Goal: Task Accomplishment & Management: Manage account settings

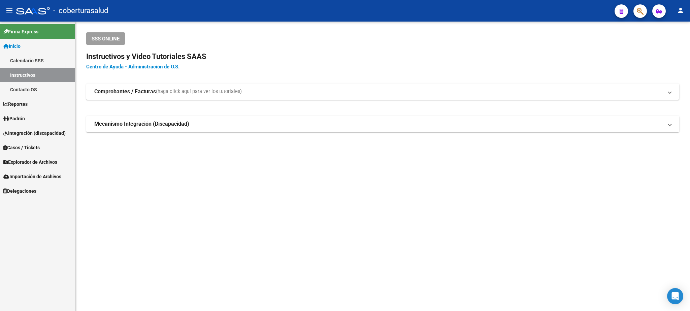
click at [638, 14] on icon "button" at bounding box center [640, 11] width 7 height 8
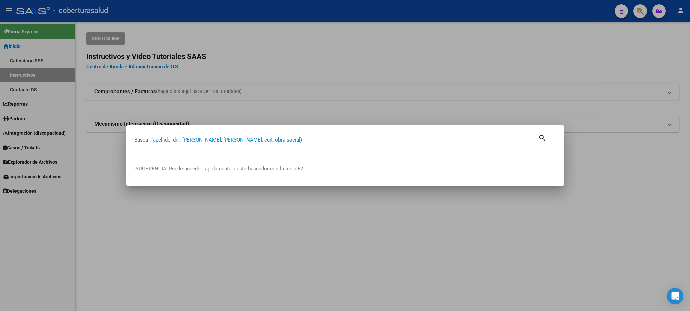
paste input "20447383927"
type input "20447383927"
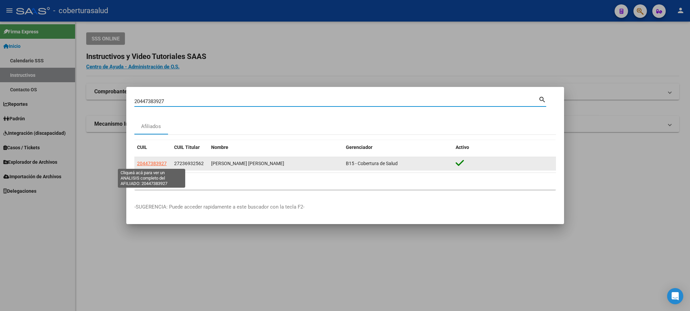
click at [156, 166] on span "20447383927" at bounding box center [152, 163] width 30 height 5
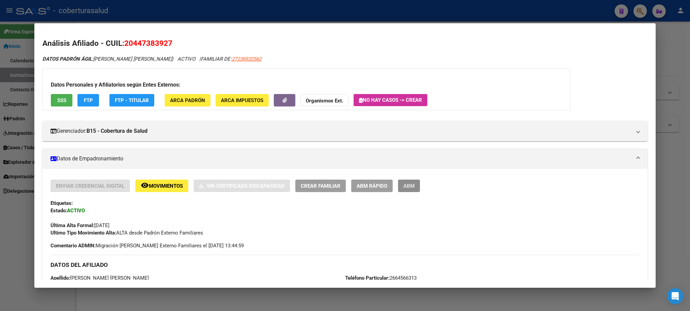
click at [411, 187] on span "ABM" at bounding box center [409, 186] width 11 height 6
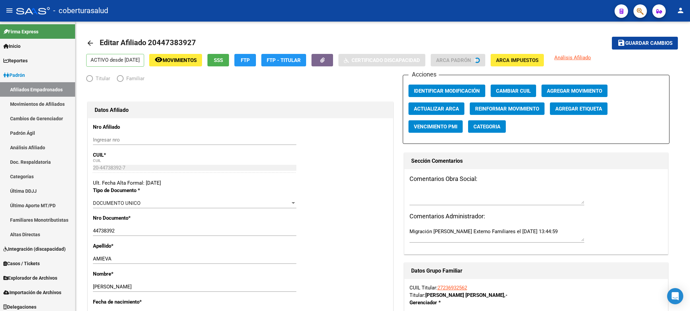
radio input "true"
type input "30-71245276-1"
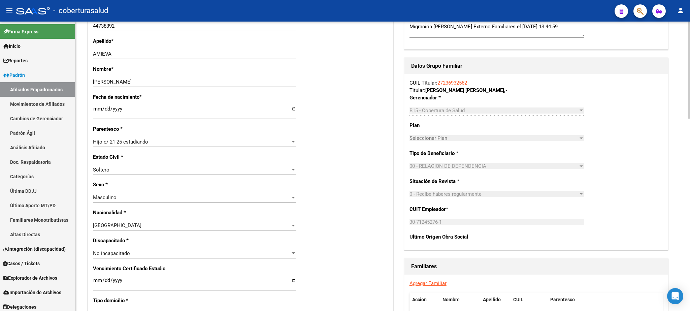
scroll to position [229, 0]
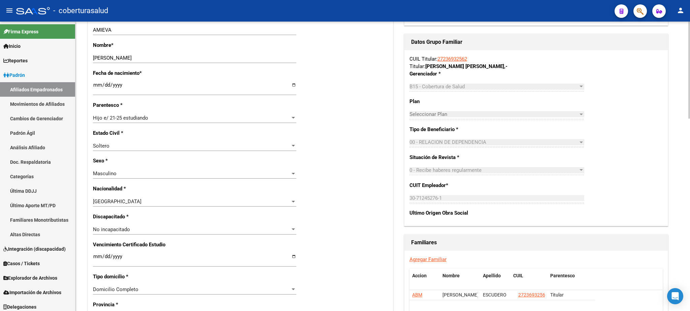
click at [690, 119] on div at bounding box center [689, 70] width 2 height 97
click at [96, 254] on input "Ingresar fecha" at bounding box center [194, 259] width 203 height 11
type input "[DATE]"
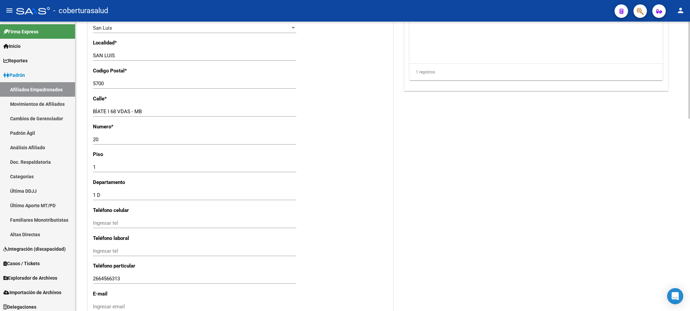
click at [690, 276] on div at bounding box center [689, 166] width 2 height 289
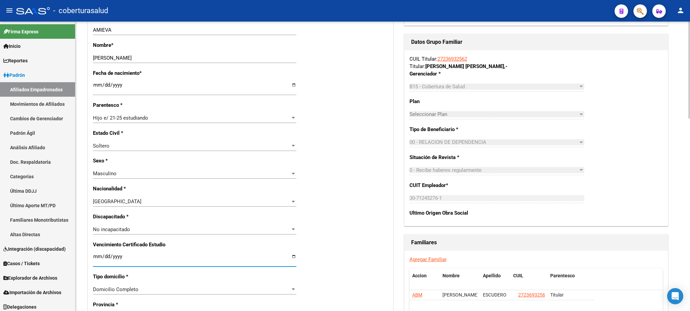
scroll to position [0, 0]
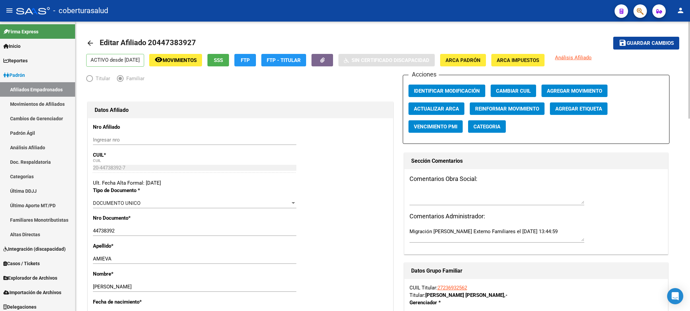
click at [690, 22] on div at bounding box center [689, 70] width 2 height 97
click at [646, 43] on span "Guardar cambios" at bounding box center [650, 43] width 47 height 6
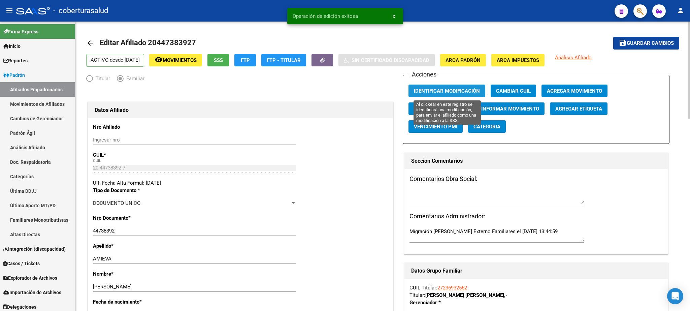
click at [450, 90] on span "Identificar Modificación" at bounding box center [447, 91] width 66 height 6
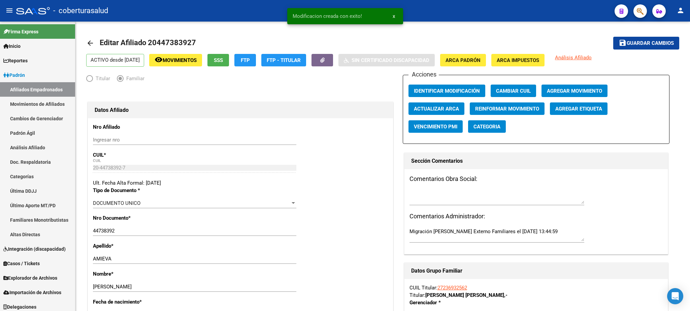
click at [395, 16] on span "x" at bounding box center [394, 16] width 2 height 6
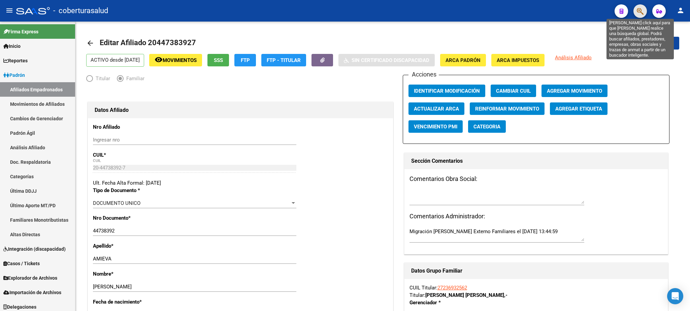
click at [642, 12] on icon "button" at bounding box center [640, 11] width 7 height 8
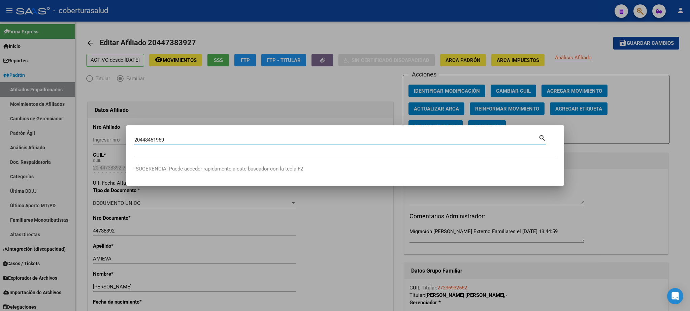
type input "20448451969"
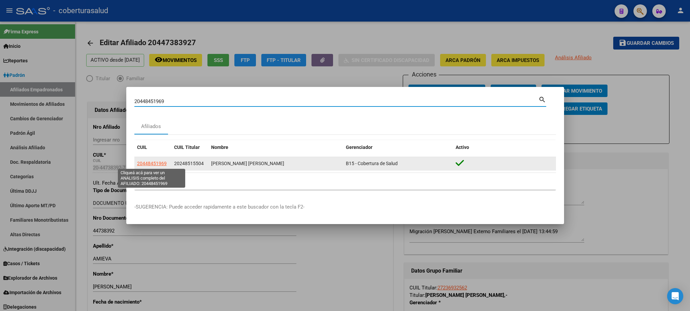
click at [155, 164] on span "20448451969" at bounding box center [152, 163] width 30 height 5
type textarea "20448451969"
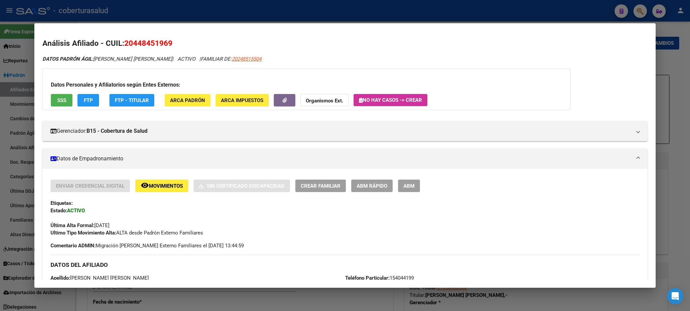
click at [408, 189] on span "ABM" at bounding box center [409, 186] width 11 height 6
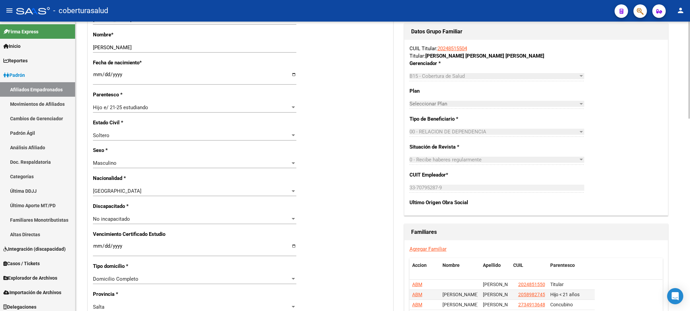
scroll to position [245, 0]
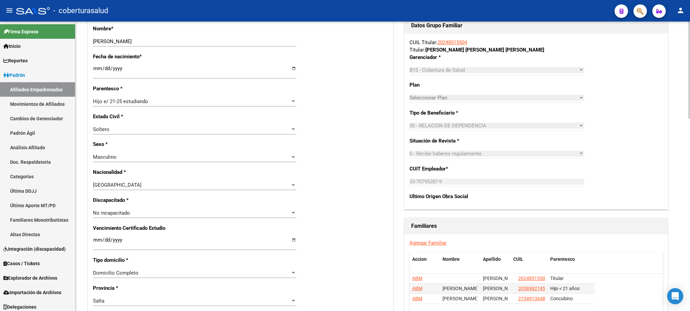
click at [690, 119] on div at bounding box center [689, 70] width 2 height 97
click at [97, 237] on input "Ingresar fecha" at bounding box center [194, 242] width 203 height 11
type input "[DATE]"
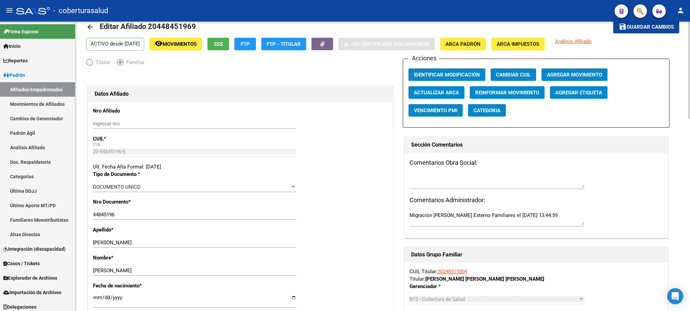
scroll to position [0, 0]
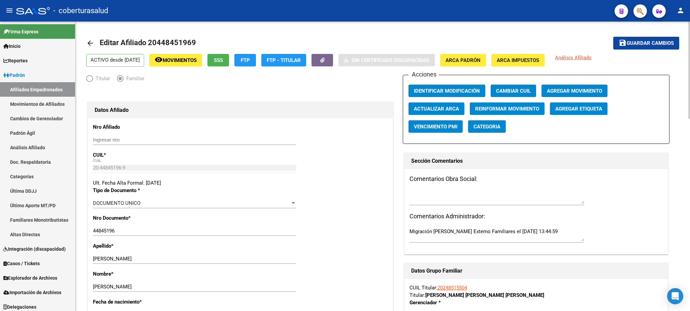
click at [690, 13] on div "menu - coberturasalud person Firma Express Inicio Calendario SSS Instructivos C…" at bounding box center [345, 155] width 690 height 311
click at [654, 42] on span "Guardar cambios" at bounding box center [650, 43] width 47 height 6
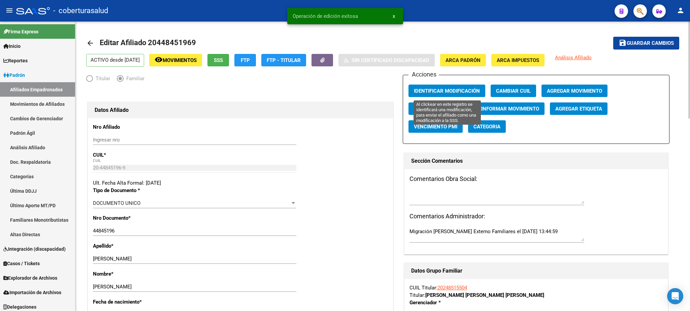
click at [452, 86] on button "Identificar Modificación" at bounding box center [447, 91] width 77 height 12
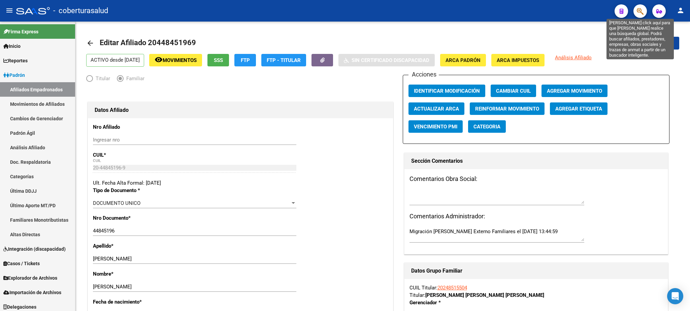
click at [639, 12] on icon "button" at bounding box center [640, 11] width 7 height 8
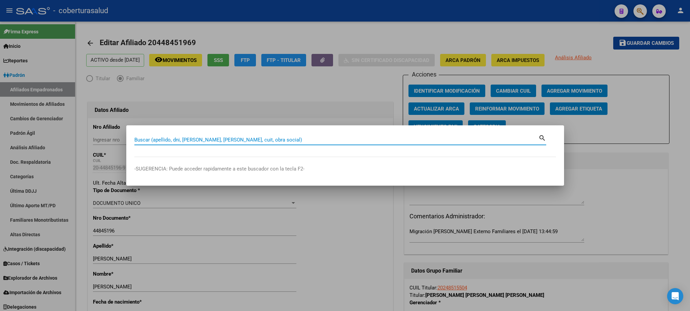
paste input "20451197992"
type input "20451197992"
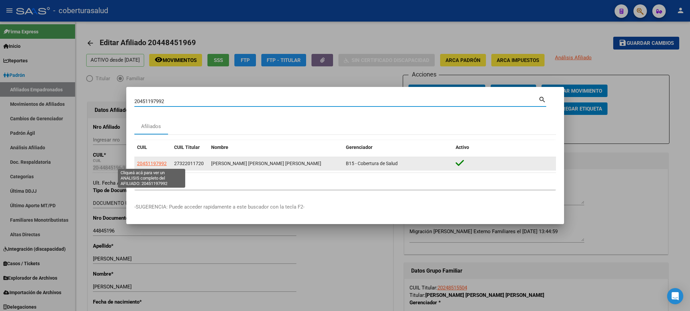
click at [154, 163] on span "20451197992" at bounding box center [152, 163] width 30 height 5
type textarea "20451197992"
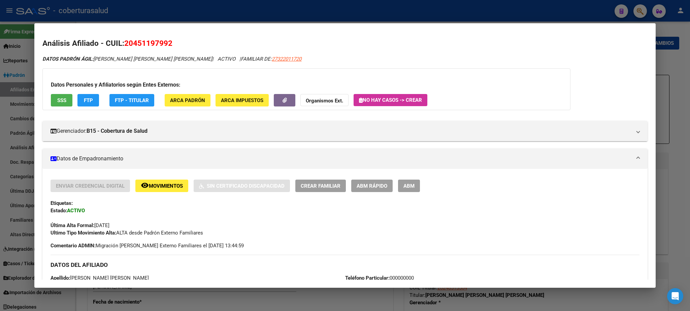
click at [408, 188] on span "ABM" at bounding box center [409, 186] width 11 height 6
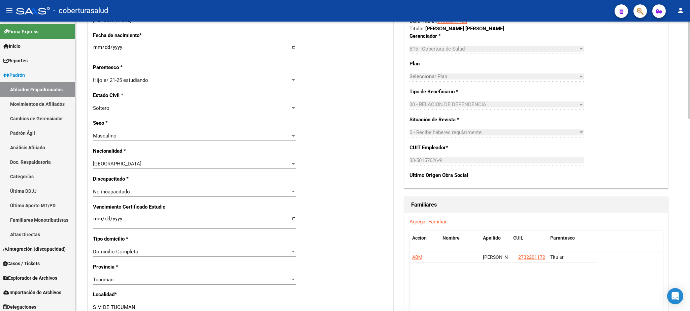
scroll to position [290, 0]
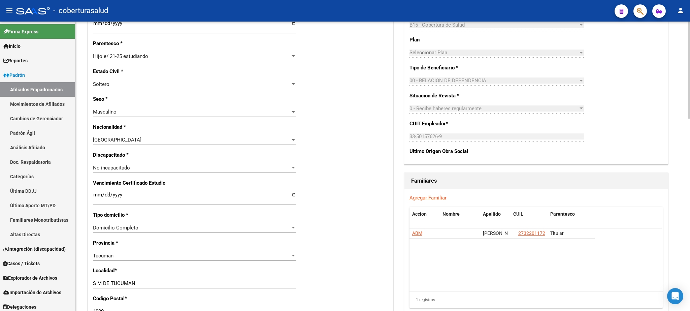
click at [690, 119] on div at bounding box center [689, 70] width 2 height 97
click at [98, 192] on input "Ingresar fecha" at bounding box center [194, 197] width 203 height 11
type input "[DATE]"
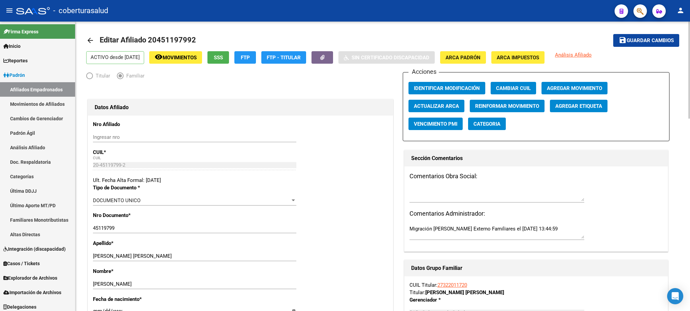
scroll to position [0, 0]
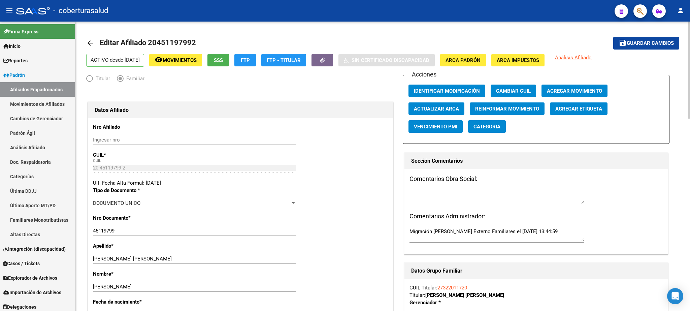
click at [646, 42] on span "Guardar cambios" at bounding box center [650, 43] width 47 height 6
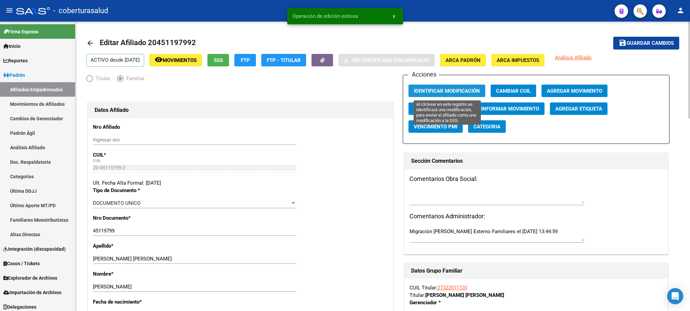
click at [438, 93] on span "Identificar Modificación" at bounding box center [447, 91] width 66 height 6
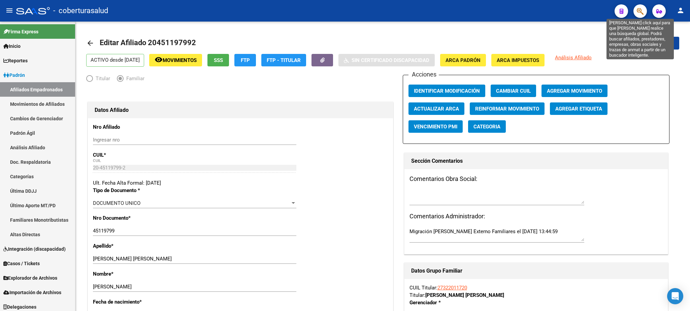
click at [641, 12] on icon "button" at bounding box center [640, 11] width 7 height 8
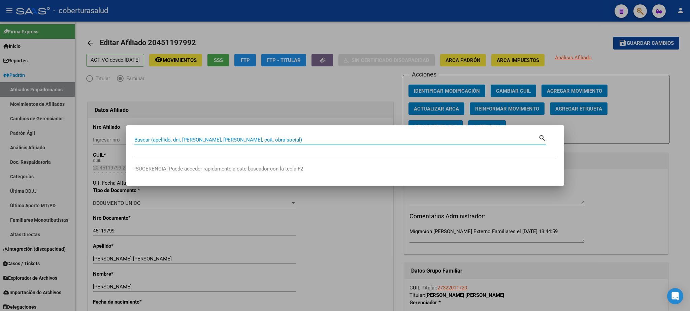
click at [160, 135] on div "Buscar (apellido, dni, [PERSON_NAME], [PERSON_NAME], cuit, obra social)" at bounding box center [336, 140] width 404 height 10
click at [147, 140] on input "Buscar (apellido, dni, [PERSON_NAME], [PERSON_NAME], cuit, obra social)" at bounding box center [336, 140] width 404 height 6
paste input "20451863461"
type input "20451863461"
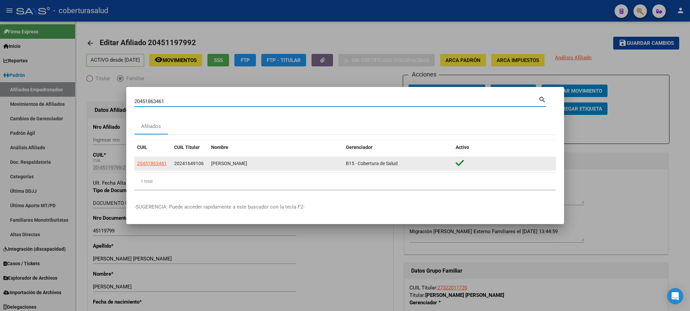
click at [152, 165] on span "20451863461" at bounding box center [152, 163] width 30 height 5
type textarea "20451863461"
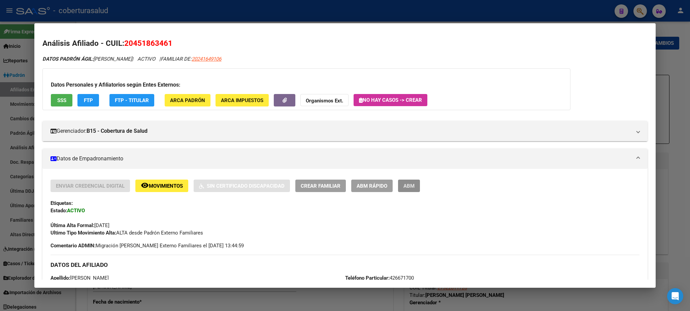
click at [410, 187] on span "ABM" at bounding box center [409, 186] width 11 height 6
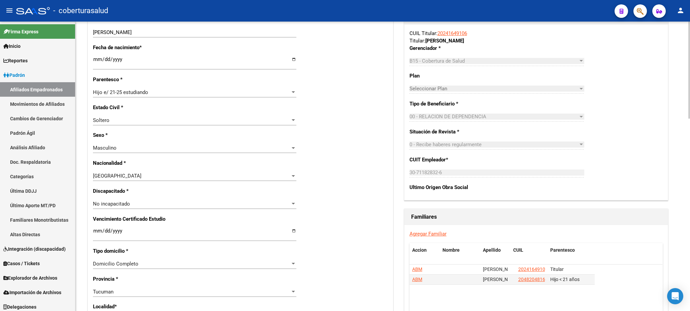
scroll to position [268, 0]
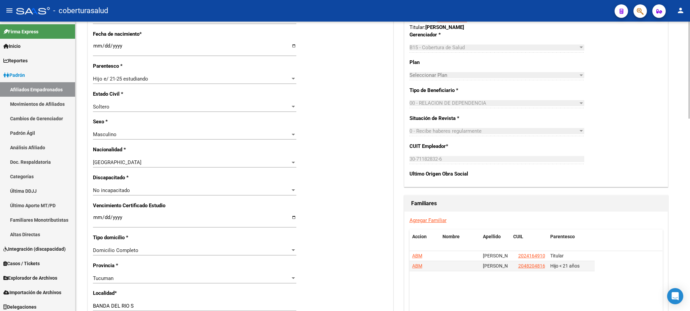
click at [690, 119] on div at bounding box center [689, 70] width 2 height 97
click at [95, 215] on input "Ingresar fecha" at bounding box center [194, 220] width 203 height 11
type input "[DATE]"
drag, startPoint x: 690, startPoint y: 176, endPoint x: 690, endPoint y: 185, distance: 8.8
click at [690, 185] on div "arrow_back Editar Afiliado 20451863461 save Guardar cambios ACTIVO desde [DATE]…" at bounding box center [383, 189] width 616 height 870
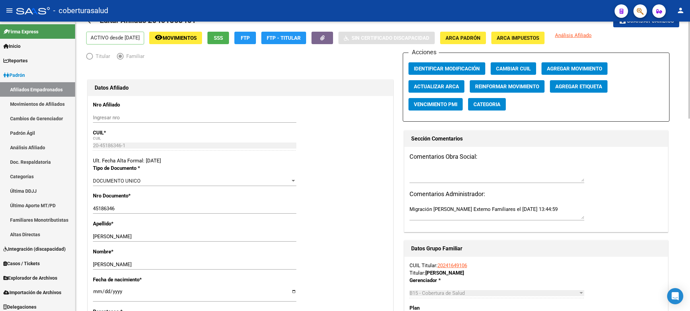
scroll to position [0, 0]
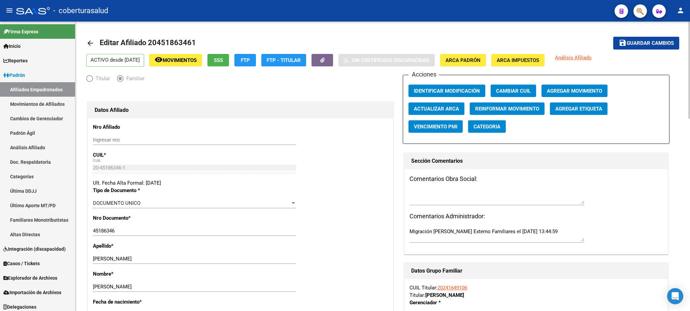
click at [659, 41] on span "Guardar cambios" at bounding box center [650, 43] width 47 height 6
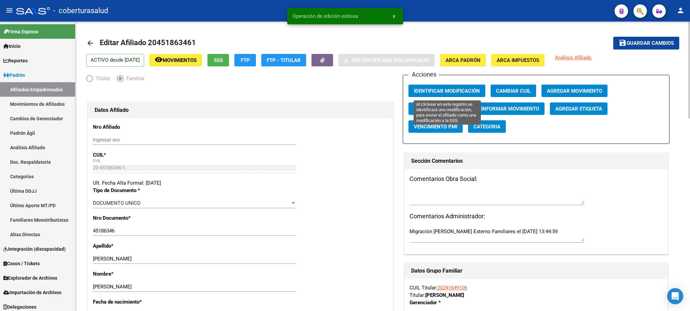
click at [434, 87] on button "Identificar Modificación" at bounding box center [447, 91] width 77 height 12
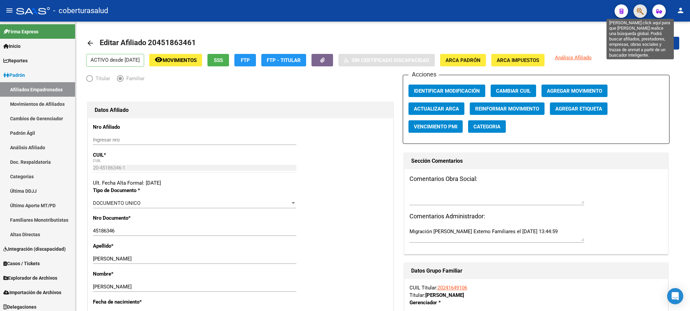
click at [642, 11] on icon "button" at bounding box center [640, 11] width 7 height 8
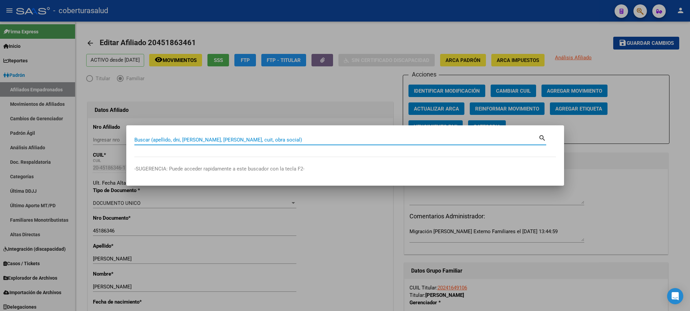
click at [141, 136] on div "Buscar (apellido, dni, [PERSON_NAME], [PERSON_NAME], cuit, obra social)" at bounding box center [336, 140] width 404 height 10
click at [138, 138] on input "Buscar (apellido, dni, [PERSON_NAME], [PERSON_NAME], cuit, obra social)" at bounding box center [336, 140] width 404 height 6
paste input "20452305616"
type input "20452305616"
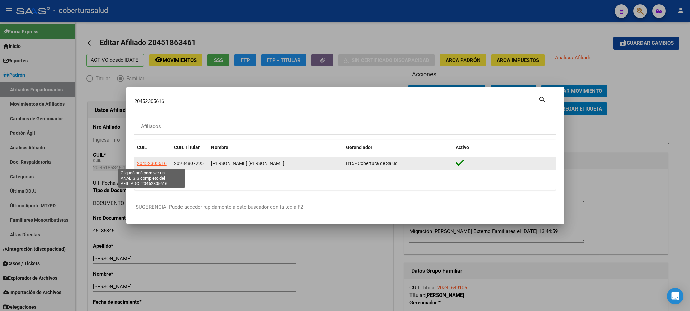
click at [155, 164] on span "20452305616" at bounding box center [152, 163] width 30 height 5
type textarea "20452305616"
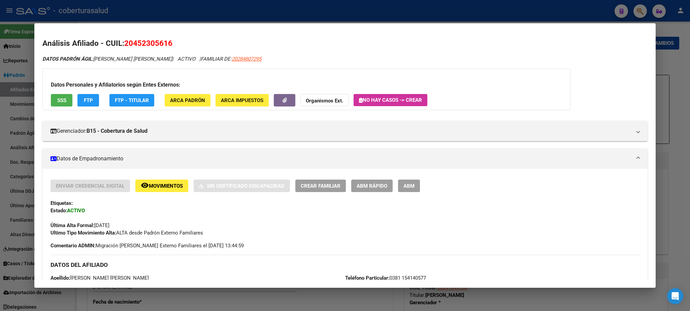
click at [414, 186] on span "ABM" at bounding box center [409, 186] width 11 height 6
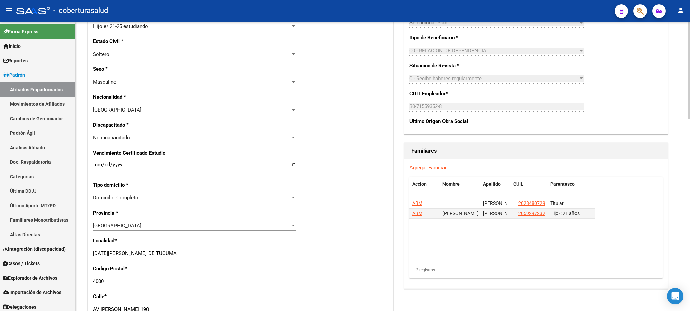
scroll to position [328, 0]
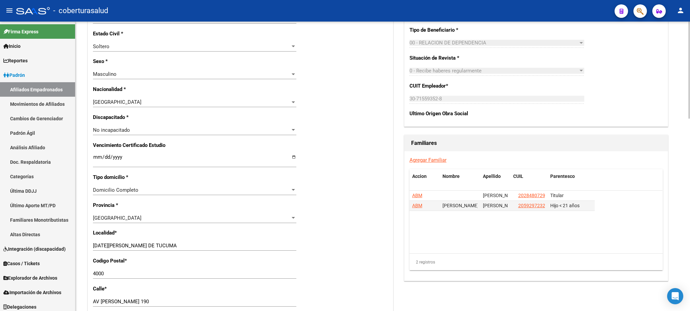
click at [690, 119] on div at bounding box center [689, 70] width 2 height 97
click at [97, 155] on input "Ingresar fecha" at bounding box center [194, 159] width 203 height 11
type input "[DATE]"
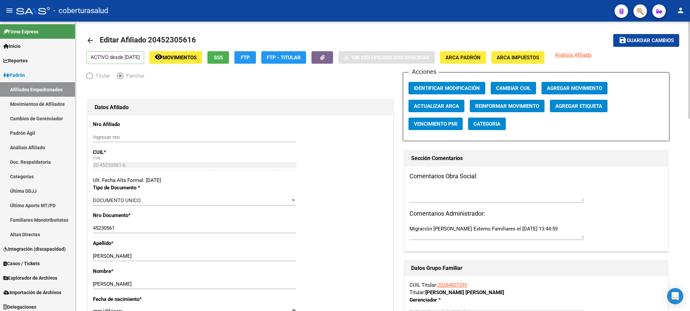
scroll to position [0, 0]
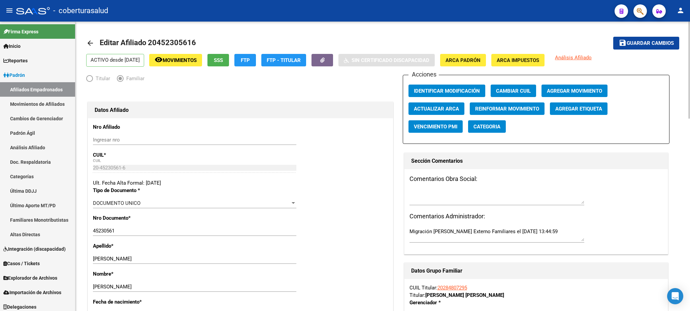
click at [688, 13] on div "menu - coberturasalud person Firma Express Inicio Calendario SSS Instructivos C…" at bounding box center [345, 155] width 690 height 311
click at [639, 42] on span "Guardar cambios" at bounding box center [650, 43] width 47 height 6
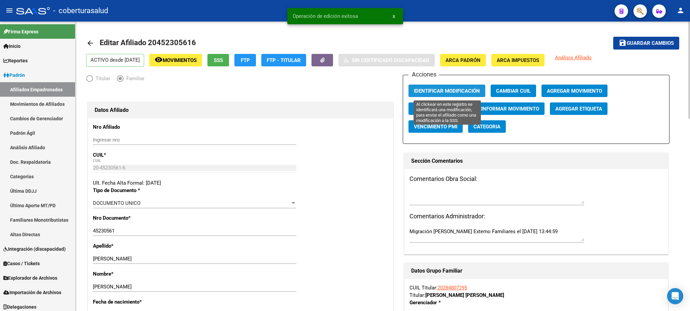
click at [455, 90] on span "Identificar Modificación" at bounding box center [447, 91] width 66 height 6
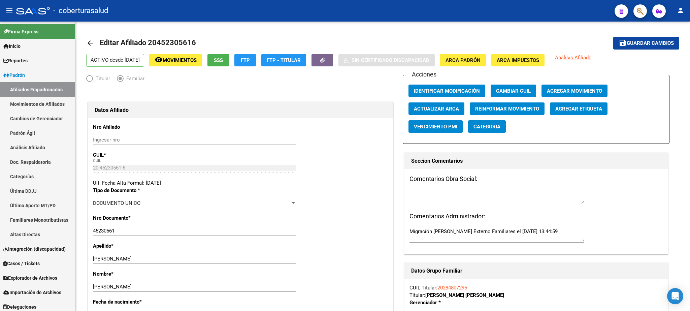
click at [637, 11] on icon "button" at bounding box center [640, 11] width 7 height 8
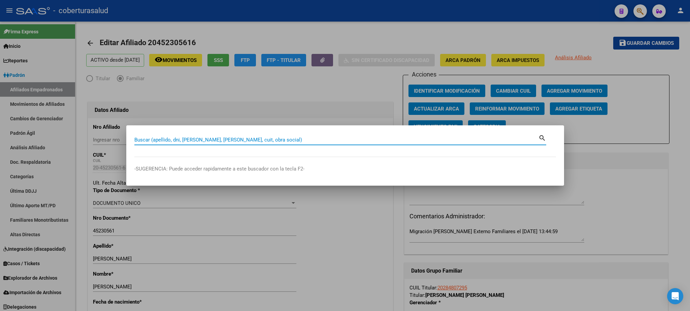
click at [142, 139] on input "Buscar (apellido, dni, [PERSON_NAME], [PERSON_NAME], cuit, obra social)" at bounding box center [336, 140] width 404 height 6
paste input "20454324707"
type input "20454324707"
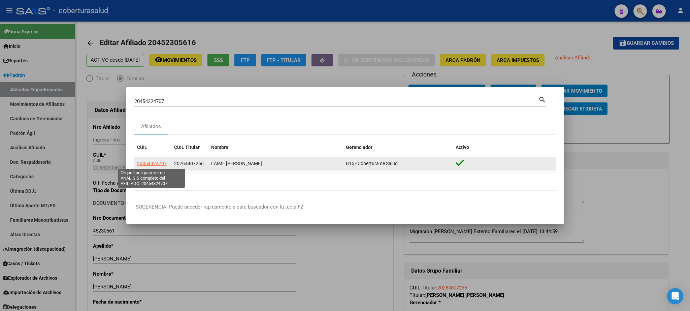
click at [143, 163] on span "20454324707" at bounding box center [152, 163] width 30 height 5
type textarea "20454324707"
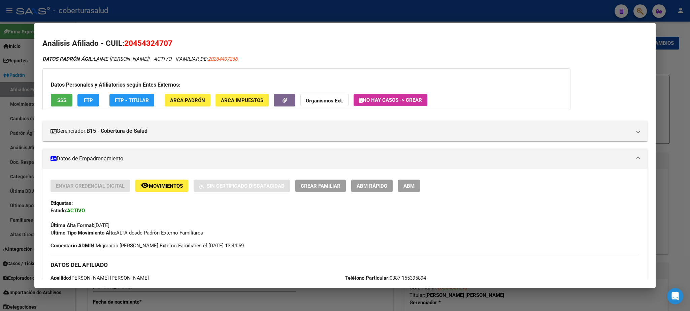
click at [408, 185] on span "ABM" at bounding box center [409, 186] width 11 height 6
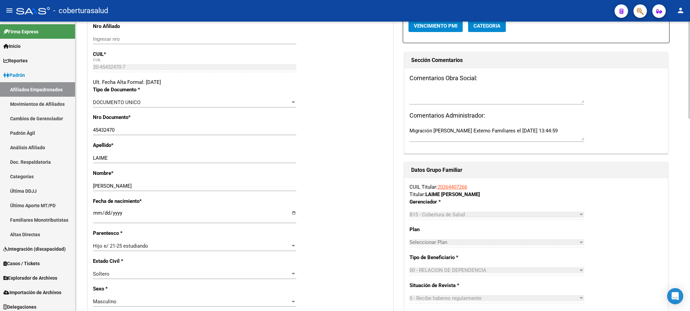
scroll to position [102, 0]
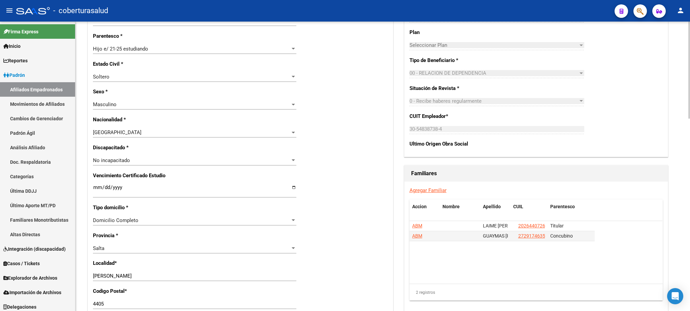
click at [690, 119] on div at bounding box center [689, 70] width 2 height 97
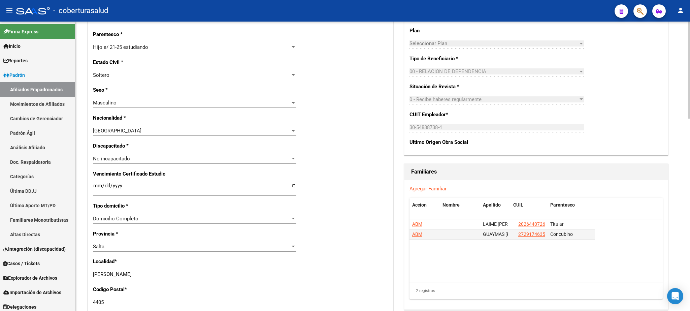
click at [95, 183] on input "Ingresar fecha" at bounding box center [194, 188] width 203 height 11
type input "[DATE]"
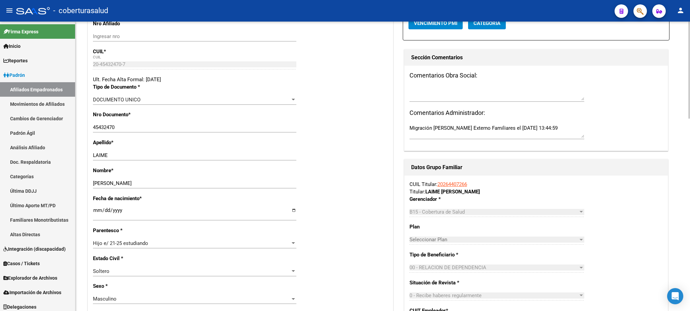
scroll to position [0, 0]
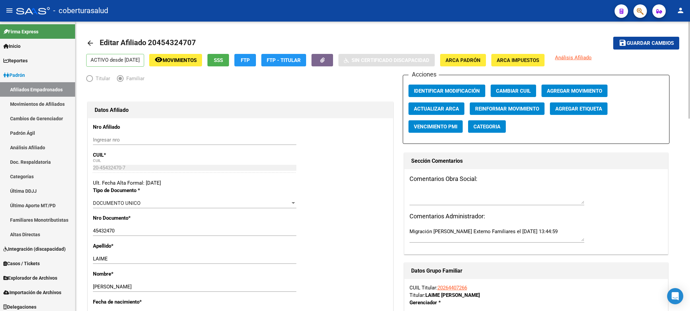
click at [569, 89] on span "Agregar Movimiento" at bounding box center [574, 91] width 55 height 6
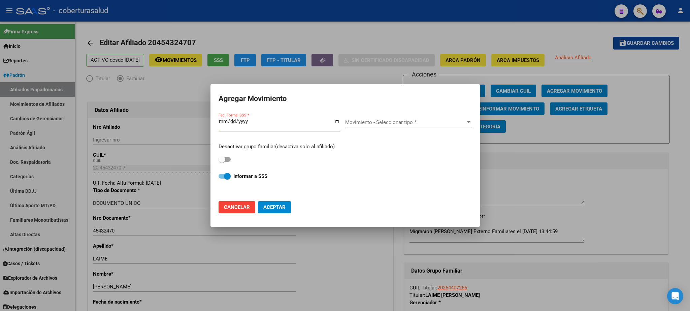
click at [541, 196] on div at bounding box center [345, 155] width 690 height 311
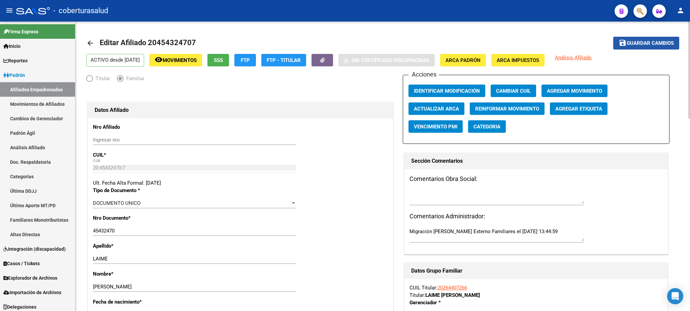
click at [645, 41] on span "Guardar cambios" at bounding box center [650, 43] width 47 height 6
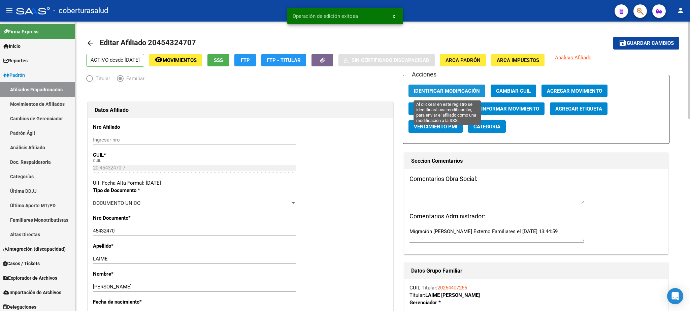
click at [429, 90] on span "Identificar Modificación" at bounding box center [447, 91] width 66 height 6
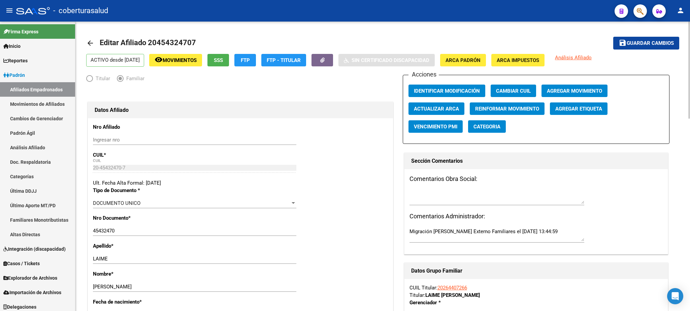
click at [690, 53] on div at bounding box center [689, 70] width 2 height 97
drag, startPoint x: 628, startPoint y: 13, endPoint x: 637, endPoint y: 14, distance: 8.4
click at [633, 14] on mat-toolbar "menu - coberturasalud person" at bounding box center [345, 11] width 690 height 22
click at [637, 14] on button "button" at bounding box center [640, 10] width 13 height 13
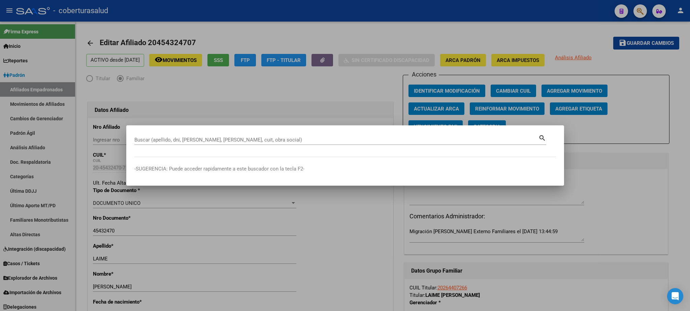
click at [187, 136] on div "Buscar (apellido, dni, [PERSON_NAME], [PERSON_NAME], cuit, obra social)" at bounding box center [336, 140] width 404 height 10
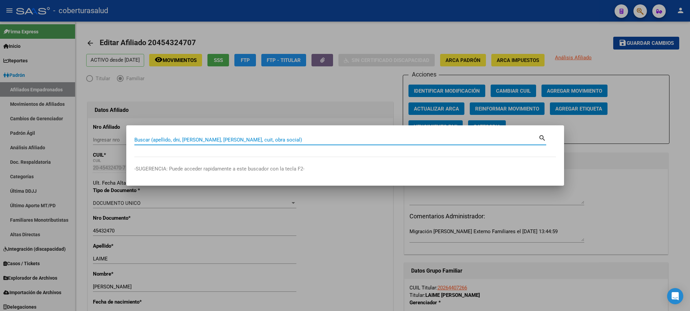
click at [187, 139] on input "Buscar (apellido, dni, [PERSON_NAME], [PERSON_NAME], cuit, obra social)" at bounding box center [336, 140] width 404 height 6
paste input "20454417764"
type input "20454417764"
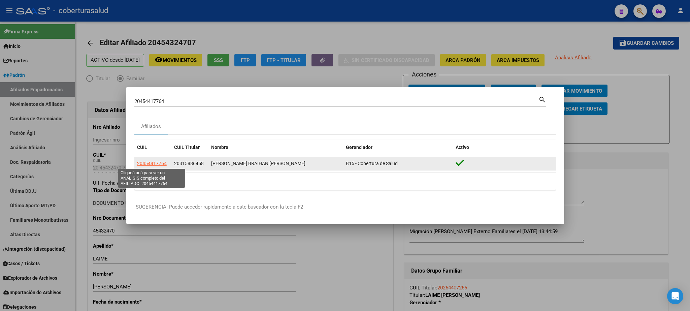
click at [159, 165] on span "20454417764" at bounding box center [152, 163] width 30 height 5
type textarea "20454417764"
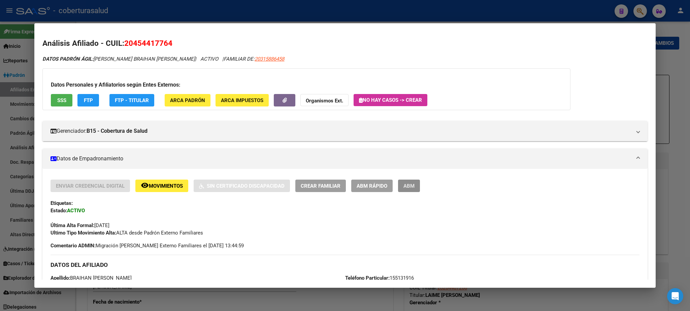
click at [412, 184] on span "ABM" at bounding box center [409, 186] width 11 height 6
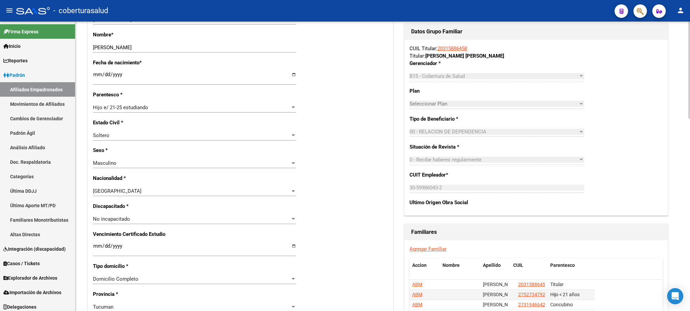
scroll to position [260, 0]
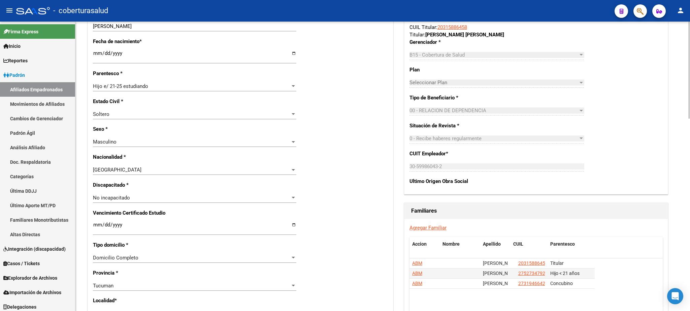
click at [690, 119] on div at bounding box center [689, 70] width 2 height 97
click at [97, 222] on input "Ingresar fecha" at bounding box center [194, 227] width 203 height 11
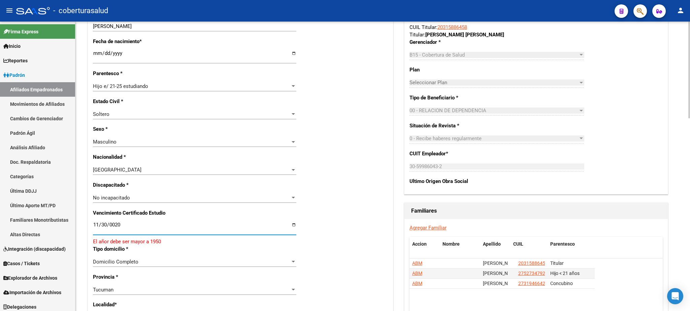
type input "0025-11-30"
click at [128, 222] on input "0025-11-30" at bounding box center [194, 227] width 203 height 11
click at [123, 222] on input "0025-11-30" at bounding box center [194, 227] width 203 height 11
click at [295, 222] on input "0025-11-30" at bounding box center [194, 227] width 203 height 11
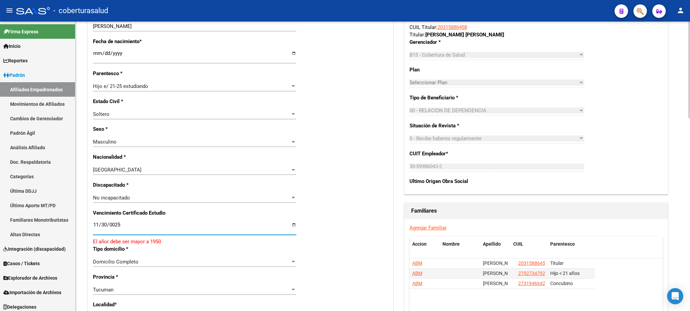
click at [295, 222] on input "0025-11-30" at bounding box center [194, 227] width 203 height 11
click at [97, 222] on input "Ingresar fecha" at bounding box center [194, 227] width 203 height 11
type input "[DATE]"
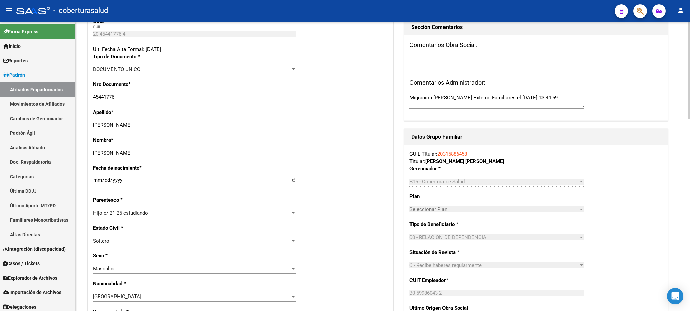
scroll to position [132, 0]
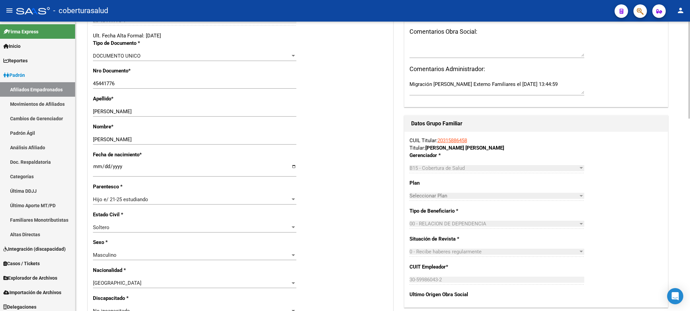
scroll to position [0, 0]
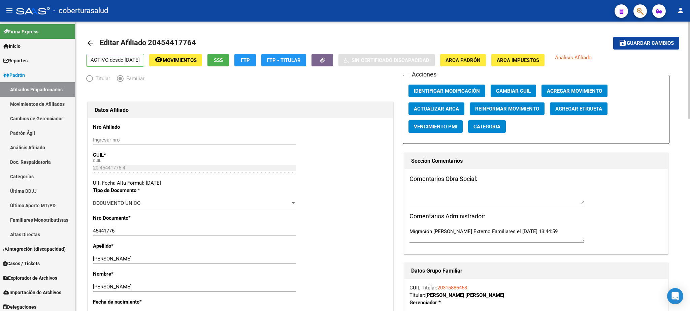
click at [690, 42] on div at bounding box center [689, 70] width 2 height 97
click at [645, 40] on span "save Guardar cambios" at bounding box center [646, 43] width 55 height 6
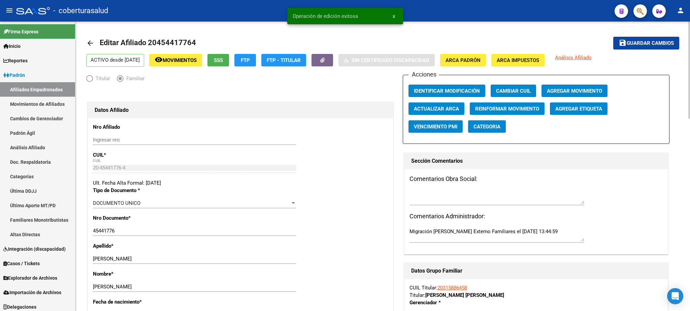
click at [444, 84] on div "Acciones Identificar Modificación Cambiar CUIL Agregar Movimiento Actualizar AR…" at bounding box center [536, 109] width 267 height 69
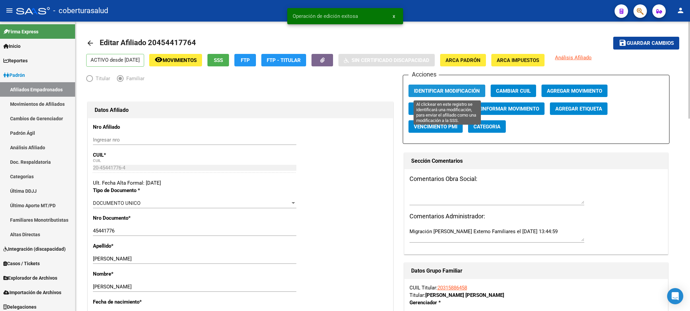
click at [441, 91] on span "Identificar Modificación" at bounding box center [447, 91] width 66 height 6
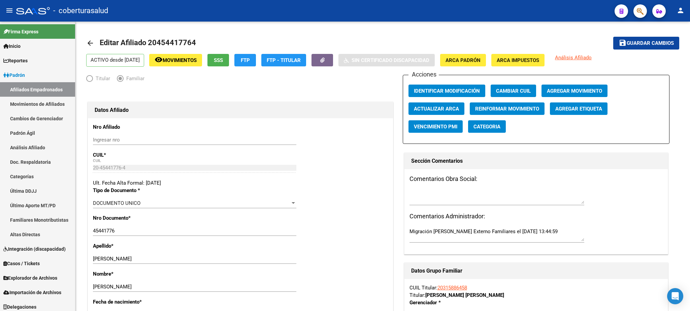
click at [640, 8] on icon "button" at bounding box center [640, 11] width 7 height 8
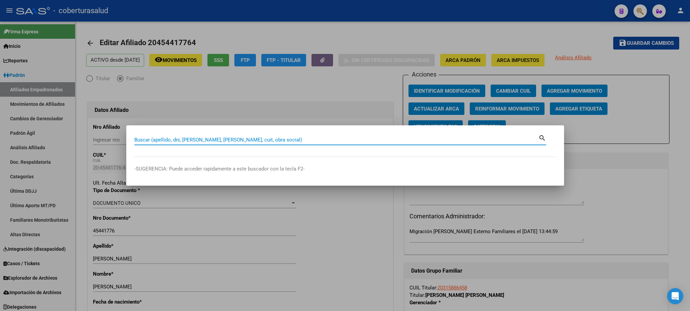
paste input "20457100850"
type input "20457100850"
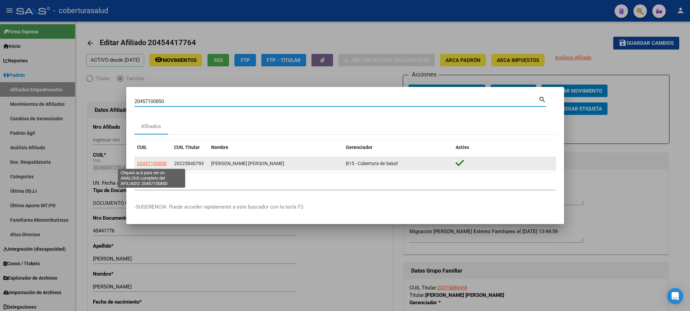
click at [149, 161] on span "20457100850" at bounding box center [152, 163] width 30 height 5
type textarea "20457100850"
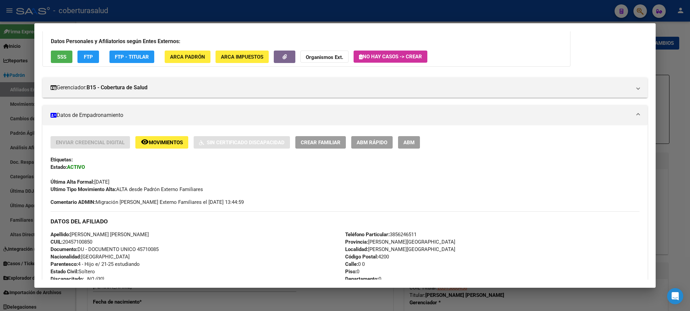
scroll to position [5, 0]
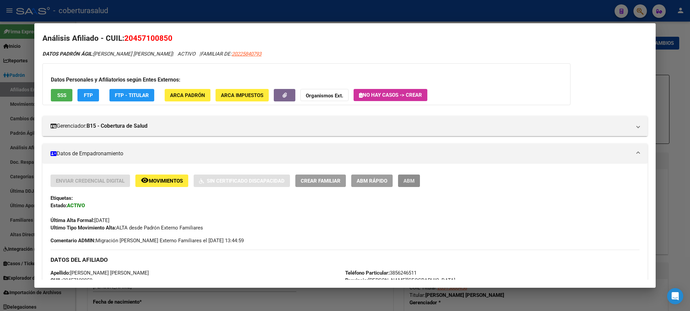
click at [410, 183] on span "ABM" at bounding box center [409, 181] width 11 height 6
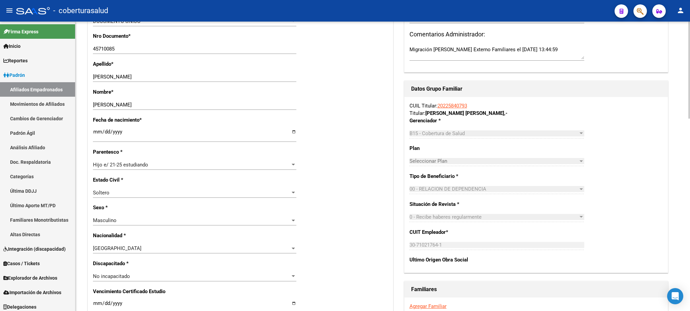
scroll to position [287, 0]
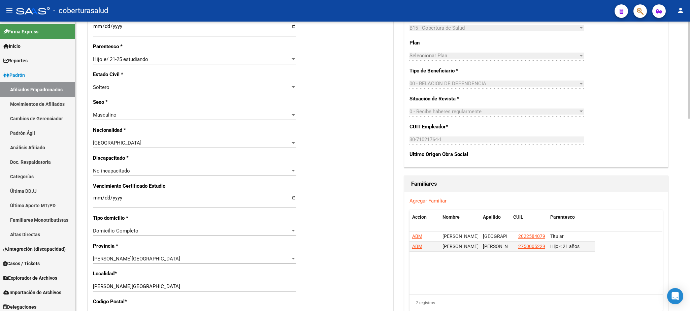
click at [690, 119] on div at bounding box center [689, 70] width 2 height 97
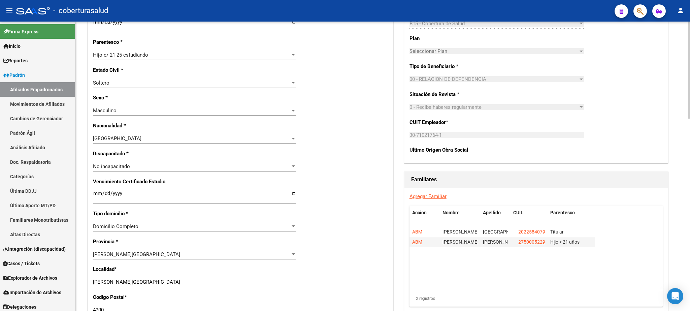
scroll to position [305, 0]
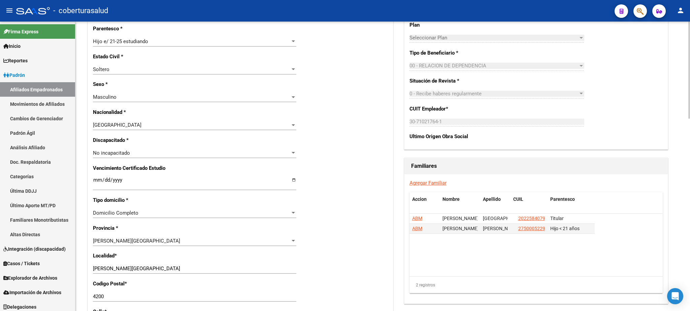
click at [690, 119] on div at bounding box center [689, 70] width 2 height 97
click at [94, 178] on input "Ingresar fecha" at bounding box center [194, 182] width 203 height 11
type input "[DATE]"
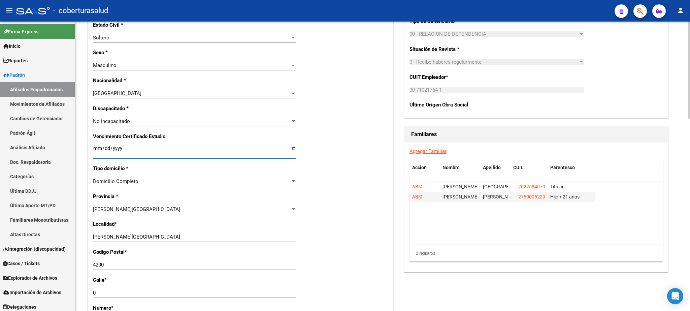
scroll to position [277, 0]
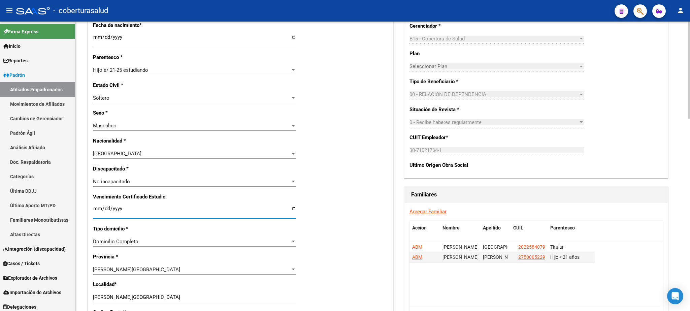
click at [690, 119] on div at bounding box center [689, 70] width 2 height 97
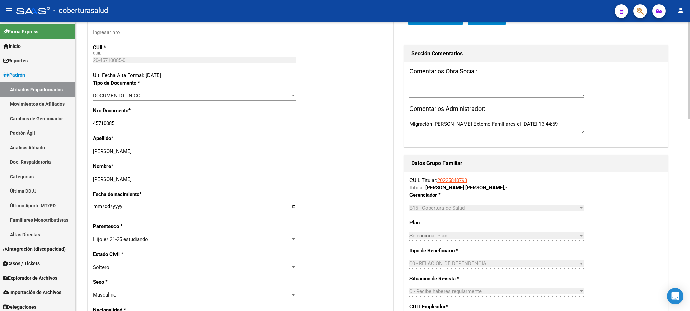
scroll to position [0, 0]
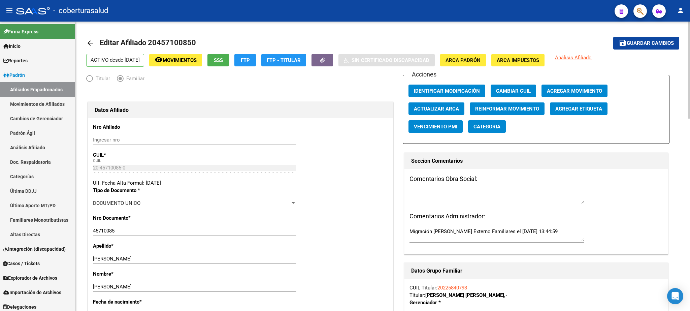
click at [689, 78] on div at bounding box center [689, 70] width 2 height 97
click at [690, 49] on div at bounding box center [689, 70] width 2 height 97
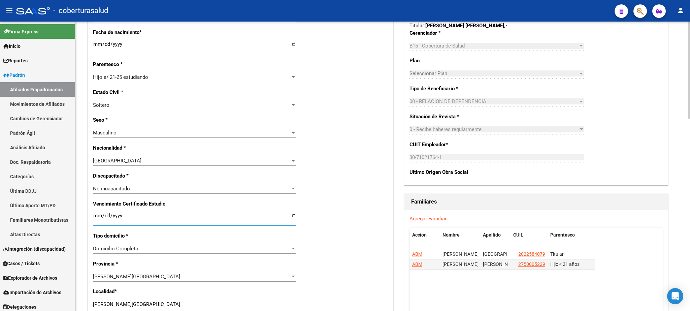
scroll to position [277, 0]
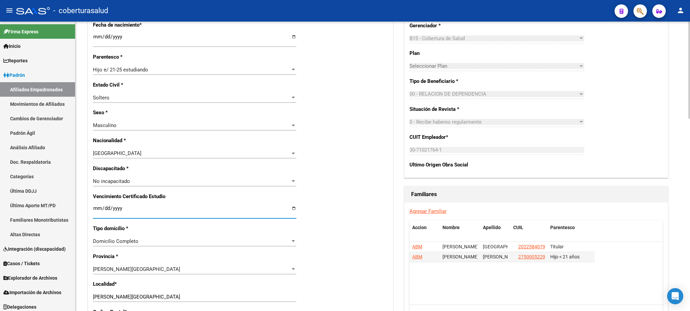
click at [690, 119] on div at bounding box center [689, 70] width 2 height 97
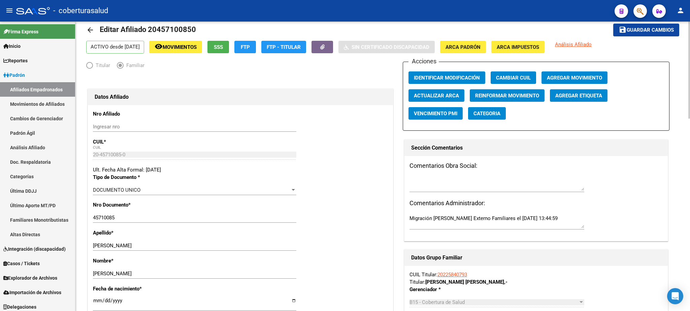
scroll to position [0, 0]
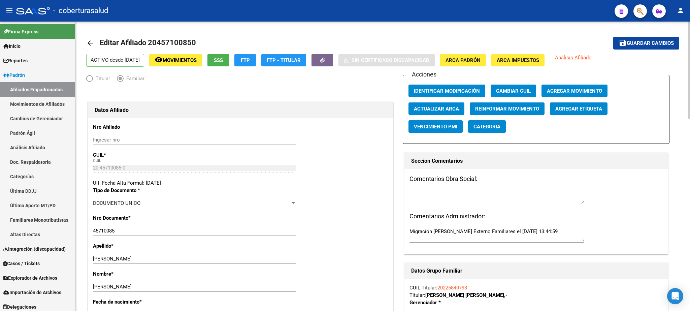
click at [583, 93] on span "Agregar Movimiento" at bounding box center [574, 91] width 55 height 6
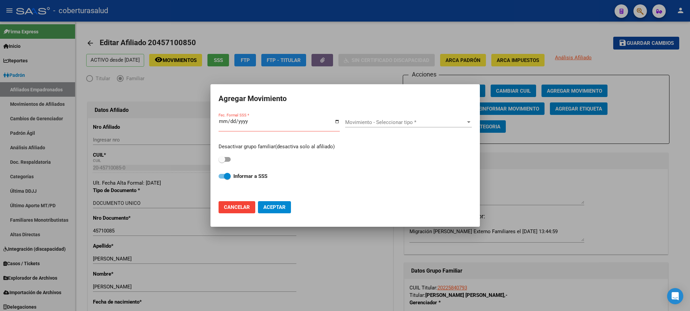
click at [574, 26] on div at bounding box center [345, 155] width 690 height 311
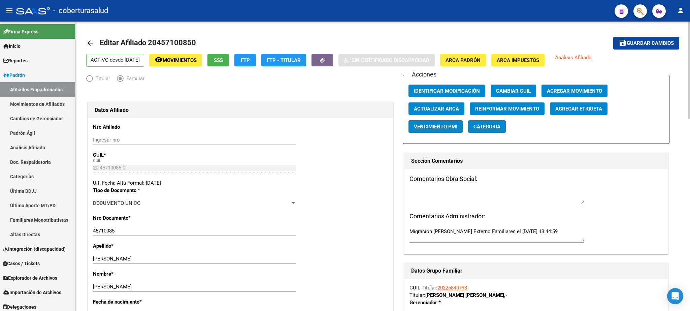
click at [644, 44] on span "Guardar cambios" at bounding box center [650, 43] width 47 height 6
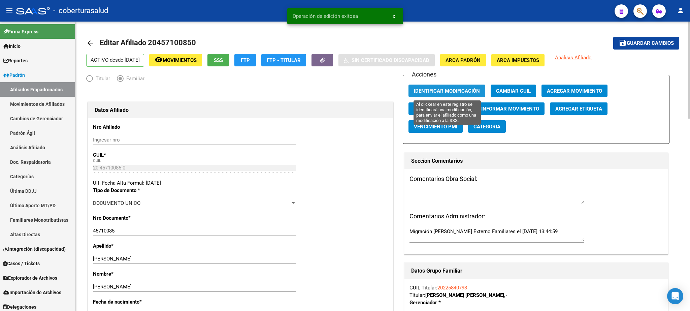
click at [454, 91] on span "Identificar Modificación" at bounding box center [447, 91] width 66 height 6
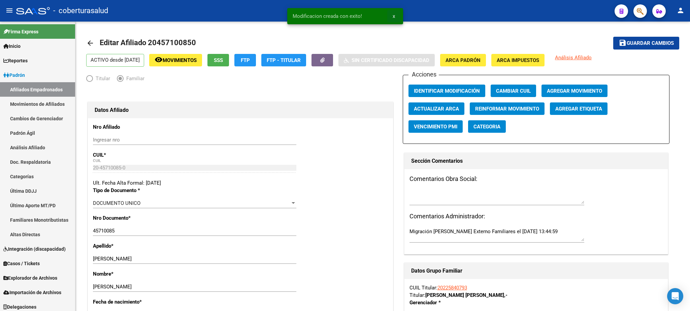
click at [392, 16] on button "x" at bounding box center [393, 16] width 13 height 12
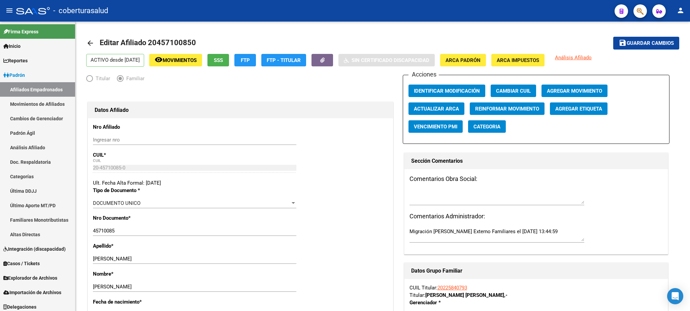
click at [639, 13] on icon "button" at bounding box center [640, 11] width 7 height 8
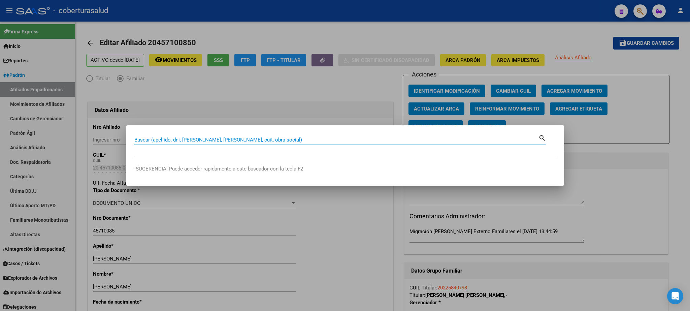
click at [149, 139] on input "Buscar (apellido, dni, [PERSON_NAME], [PERSON_NAME], cuit, obra social)" at bounding box center [336, 140] width 404 height 6
paste input "20457100850"
type input "20457100850"
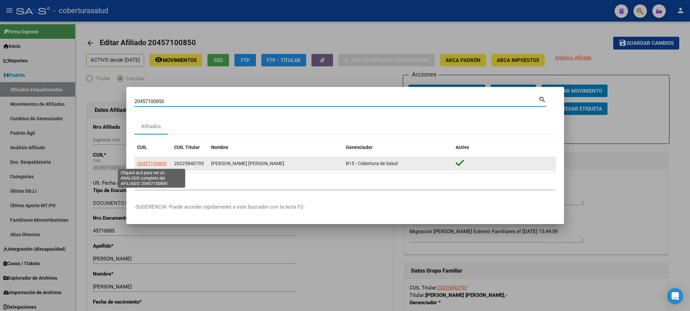
click at [152, 165] on span "20457100850" at bounding box center [152, 163] width 30 height 5
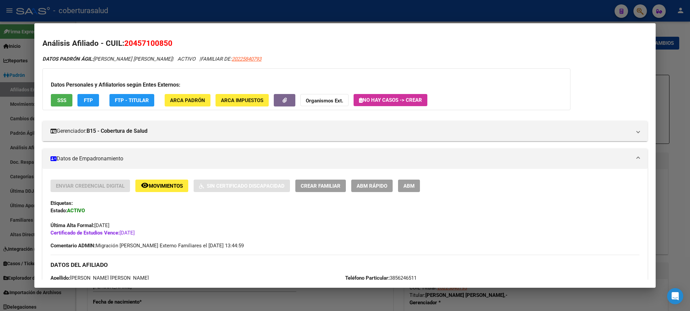
click at [413, 184] on span "ABM" at bounding box center [409, 186] width 11 height 6
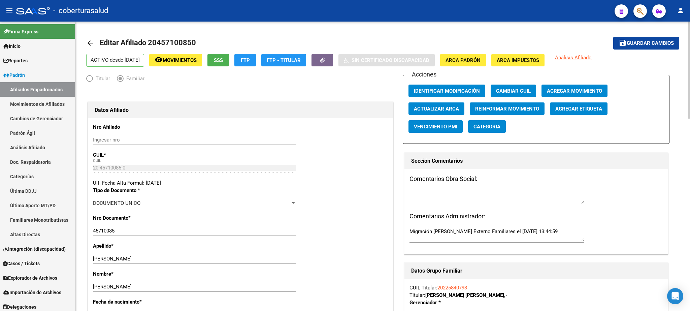
click at [690, 23] on div at bounding box center [689, 70] width 2 height 97
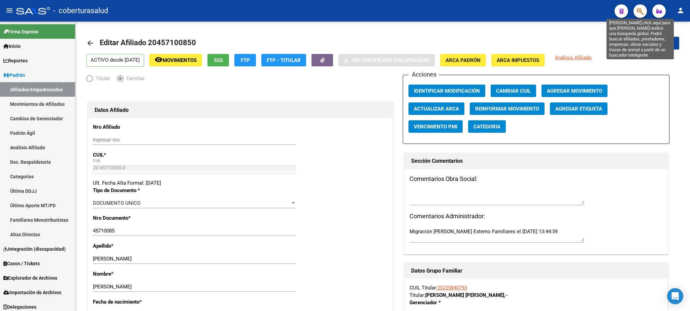
click at [644, 13] on icon "button" at bounding box center [640, 11] width 7 height 8
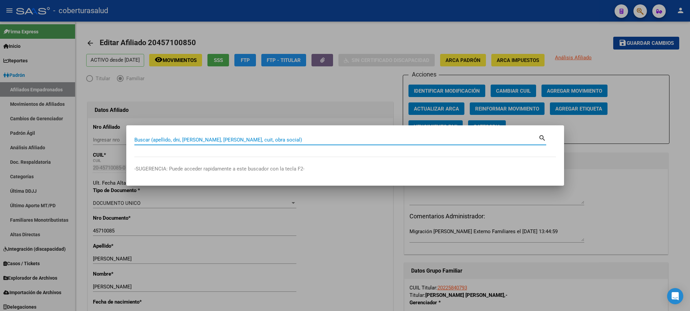
click at [148, 140] on input "Buscar (apellido, dni, [PERSON_NAME], [PERSON_NAME], cuit, obra social)" at bounding box center [336, 140] width 404 height 6
paste input "23434401704"
type input "23434401704"
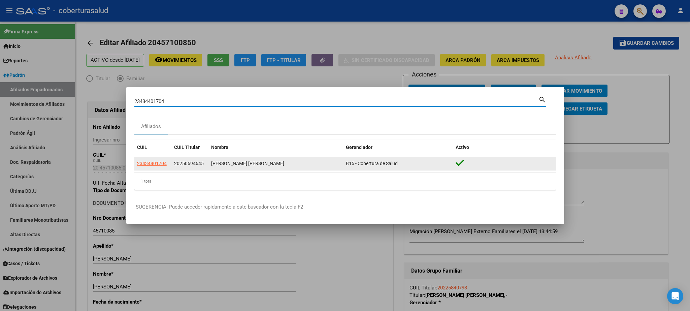
click at [143, 167] on datatable-body-cell "23434401704" at bounding box center [152, 163] width 37 height 13
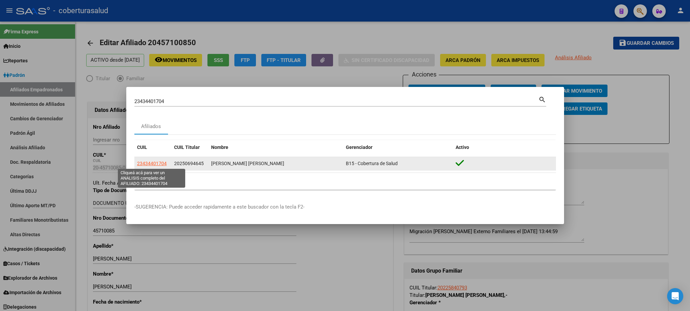
click at [146, 164] on span "23434401704" at bounding box center [152, 163] width 30 height 5
type textarea "23434401704"
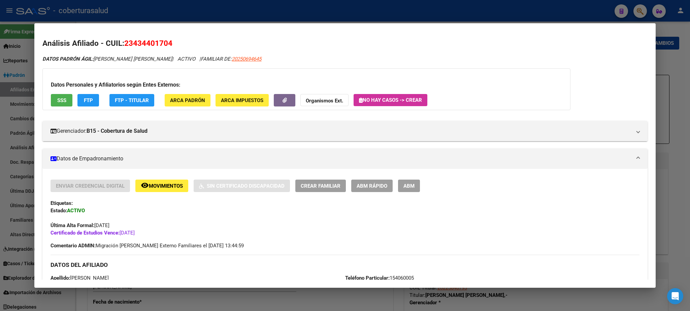
scroll to position [114, 0]
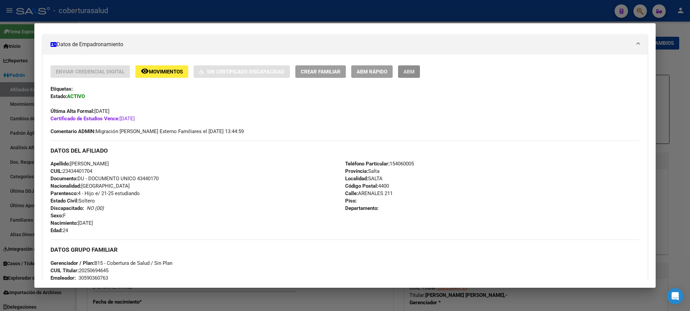
click at [412, 73] on span "ABM" at bounding box center [409, 72] width 11 height 6
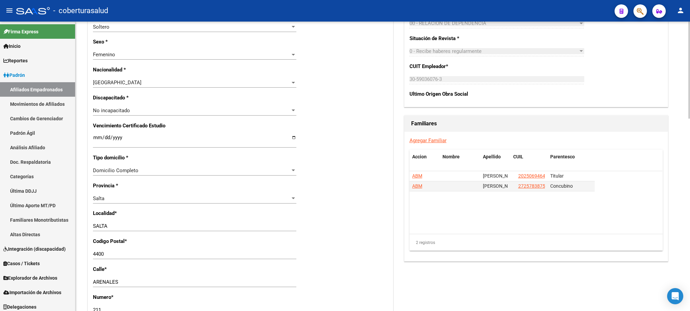
scroll to position [361, 0]
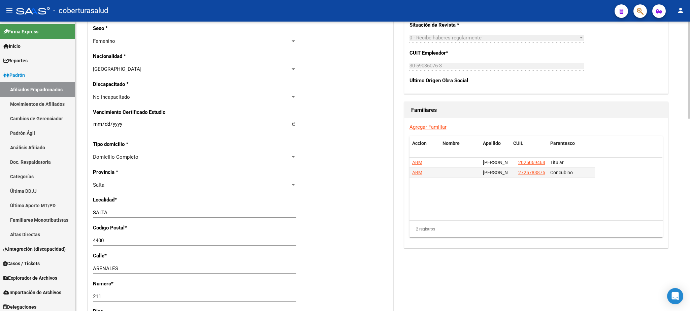
click at [690, 119] on div at bounding box center [689, 70] width 2 height 97
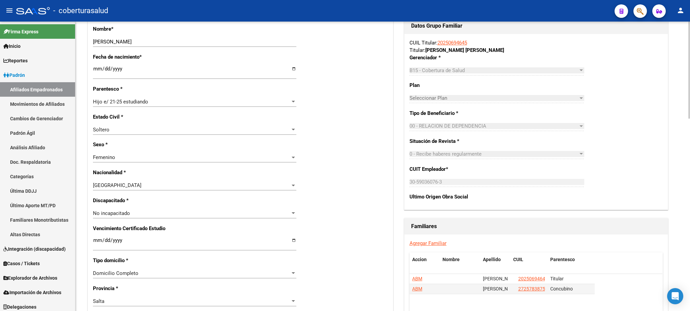
scroll to position [0, 0]
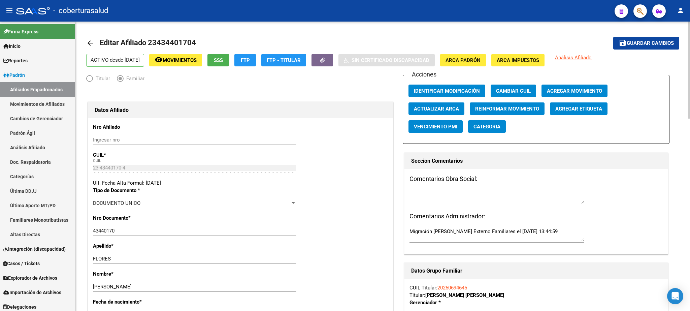
click at [689, 50] on div at bounding box center [689, 70] width 2 height 97
